Goal: Complete application form

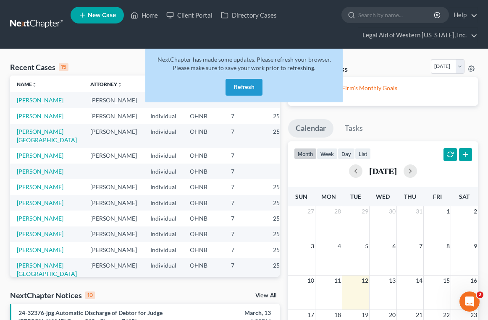
click at [237, 85] on button "Refresh" at bounding box center [244, 87] width 37 height 17
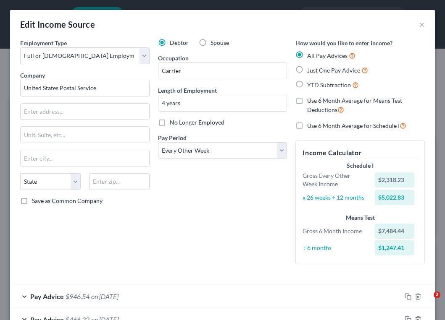
select select "0"
select select "2"
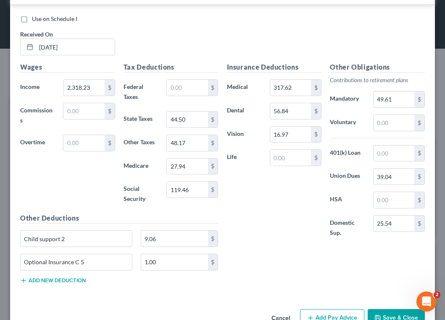
drag, startPoint x: 262, startPoint y: 18, endPoint x: 245, endPoint y: 21, distance: 16.5
click at [257, 18] on div "Use on Schedule I" at bounding box center [222, 19] width 404 height 8
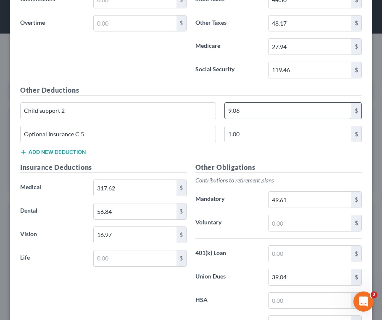
scroll to position [708, 0]
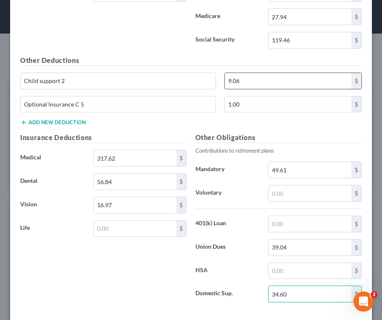
type input "34.60"
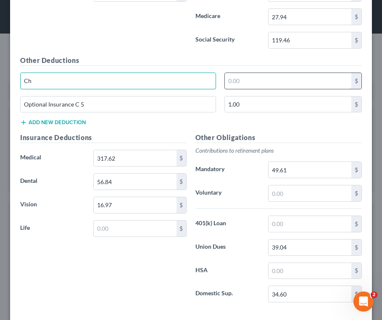
type input "C"
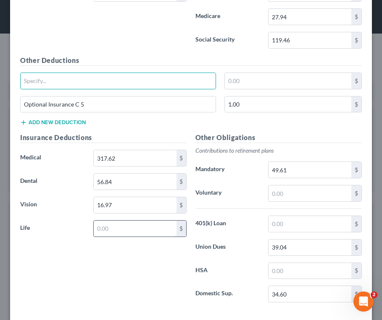
click at [98, 231] on input "text" at bounding box center [135, 229] width 83 height 16
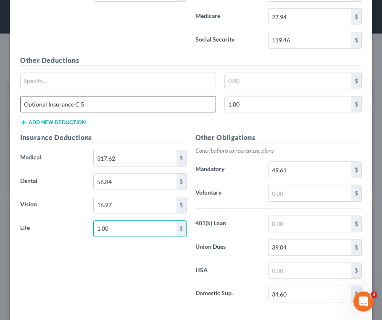
type input "1.00"
drag, startPoint x: 107, startPoint y: 103, endPoint x: 17, endPoint y: 115, distance: 90.3
click at [17, 115] on div "Optional Insurance C 5 1.00 $" at bounding box center [191, 108] width 350 height 24
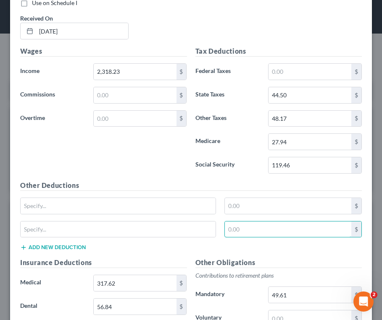
scroll to position [582, 0]
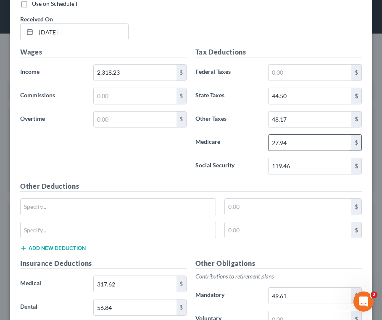
click at [298, 143] on input "27.94" at bounding box center [309, 143] width 83 height 16
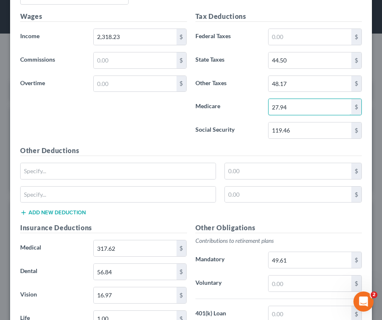
scroll to position [750, 0]
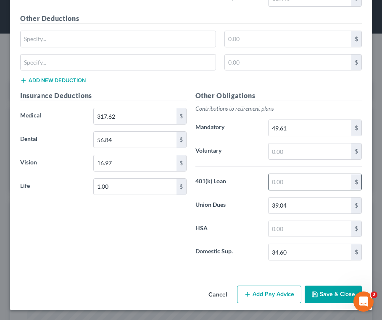
click at [281, 181] on input "text" at bounding box center [309, 182] width 83 height 16
type input "42.35"
click at [292, 152] on input "text" at bounding box center [309, 152] width 83 height 16
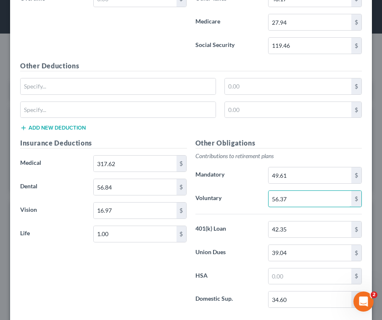
scroll to position [708, 0]
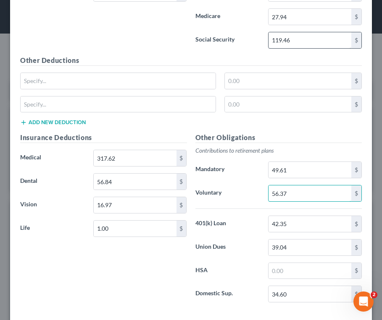
type input "56.37"
click at [299, 37] on input "119.46" at bounding box center [309, 40] width 83 height 16
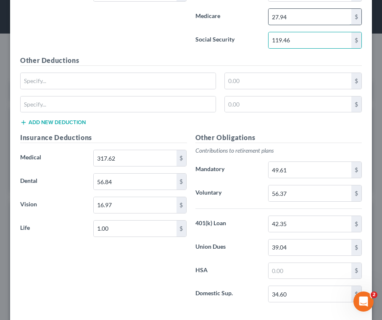
click at [287, 13] on input "27.94" at bounding box center [309, 17] width 83 height 16
type input "27.97"
click at [293, 38] on input "119.46" at bounding box center [309, 40] width 83 height 16
click at [299, 39] on input "119.46" at bounding box center [309, 40] width 83 height 16
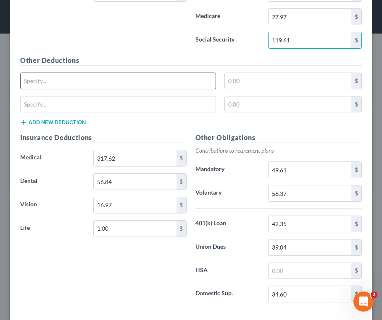
type input "119.61"
click at [60, 80] on input "text" at bounding box center [118, 81] width 195 height 16
type input "TSP Roth"
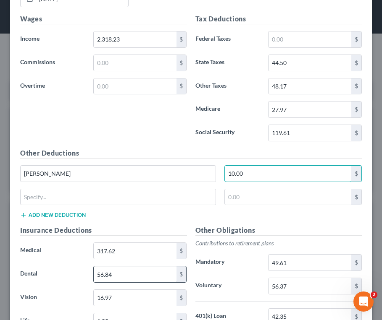
scroll to position [750, 0]
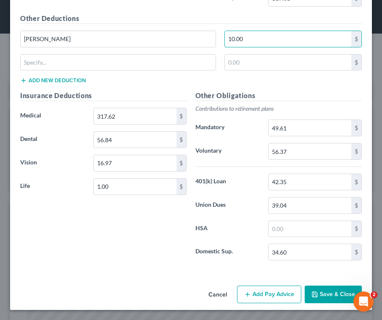
type input "10.00"
click at [268, 297] on button "Add Pay Advice" at bounding box center [269, 295] width 64 height 18
